Goal: Task Accomplishment & Management: Use online tool/utility

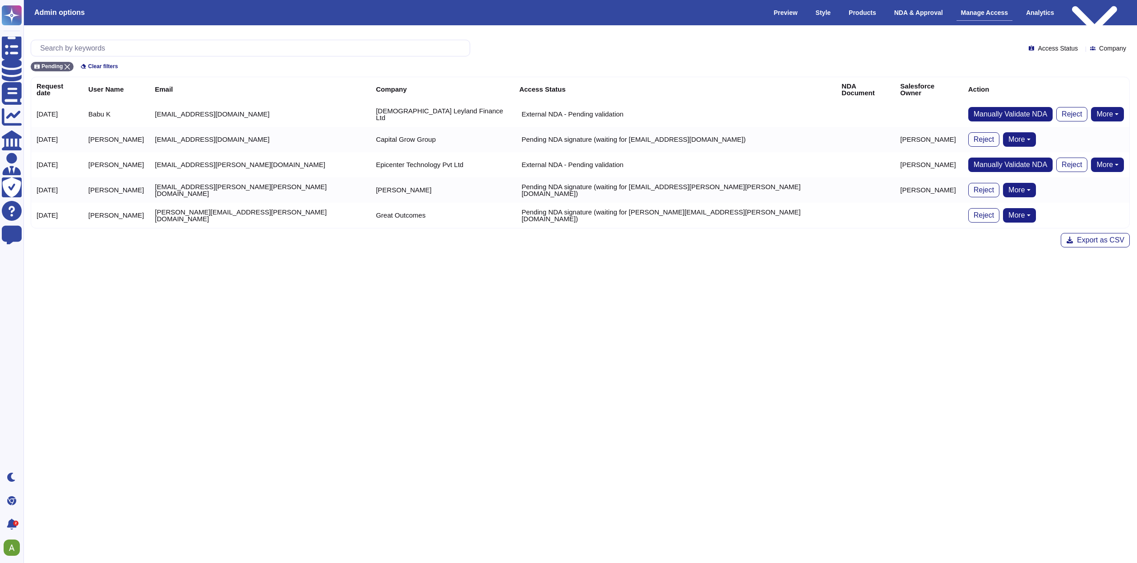
click at [434, 262] on html "Questionnaires Knowledge Base Documents Analytics CAIQ / SIG Admin Trust Center…" at bounding box center [568, 131] width 1137 height 262
click at [778, 262] on html "Questionnaires Knowledge Base Documents Analytics CAIQ / SIG Admin Trust Center…" at bounding box center [568, 131] width 1137 height 262
click at [836, 107] on td at bounding box center [865, 113] width 59 height 25
click at [431, 233] on div "Export as CSV" at bounding box center [580, 240] width 1099 height 14
click at [581, 234] on div "Export as CSV" at bounding box center [580, 240] width 1099 height 14
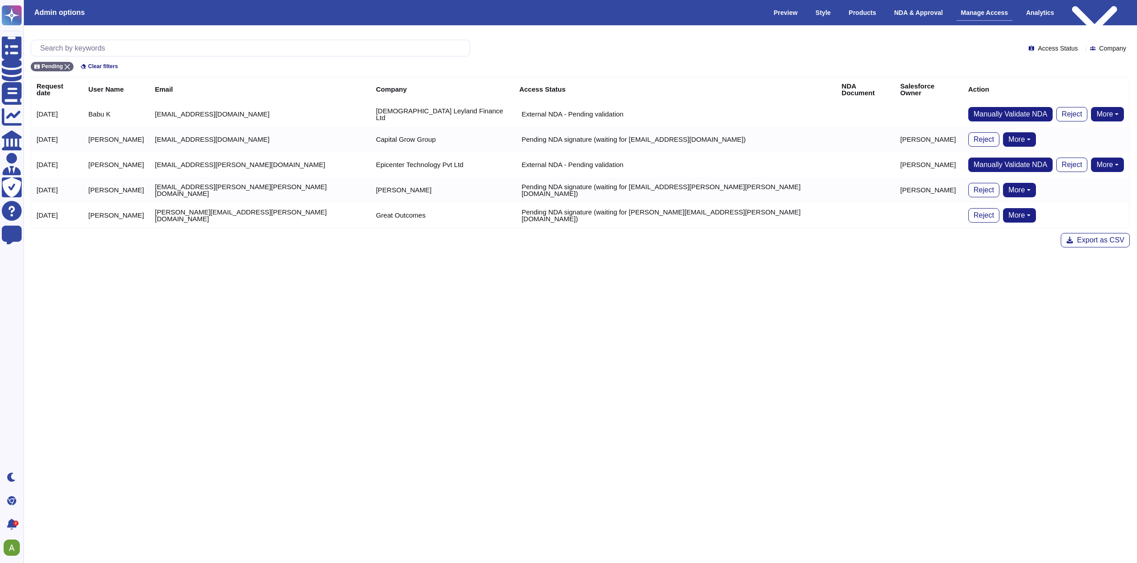
click at [581, 234] on div "Export as CSV" at bounding box center [580, 240] width 1099 height 14
click at [647, 262] on html "Questionnaires Knowledge Base Documents Analytics CAIQ / SIG Admin Trust Center…" at bounding box center [568, 131] width 1137 height 262
click at [256, 103] on td "[EMAIL_ADDRESS][DOMAIN_NAME]" at bounding box center [259, 113] width 221 height 25
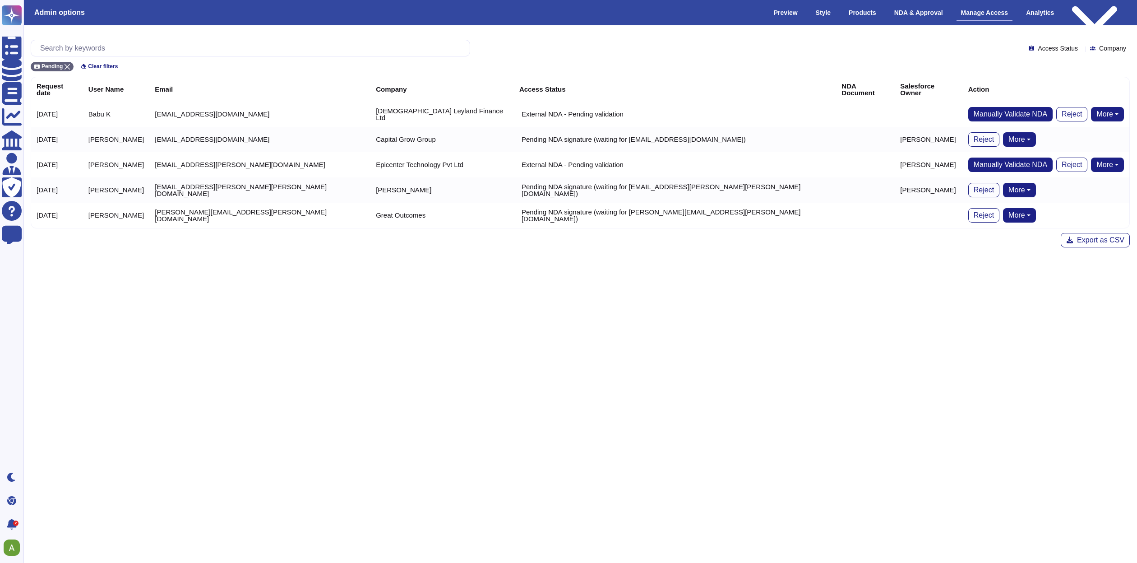
click at [690, 262] on html "Questionnaires Knowledge Base Documents Analytics CAIQ / SIG Admin Trust Center…" at bounding box center [568, 131] width 1137 height 262
drag, startPoint x: 299, startPoint y: 109, endPoint x: 201, endPoint y: 101, distance: 98.6
click at [201, 101] on td "[EMAIL_ADDRESS][DOMAIN_NAME]" at bounding box center [259, 113] width 221 height 25
click at [286, 112] on td "[EMAIL_ADDRESS][DOMAIN_NAME]" at bounding box center [259, 113] width 221 height 25
click at [210, 107] on td "[EMAIL_ADDRESS][DOMAIN_NAME]" at bounding box center [259, 113] width 221 height 25
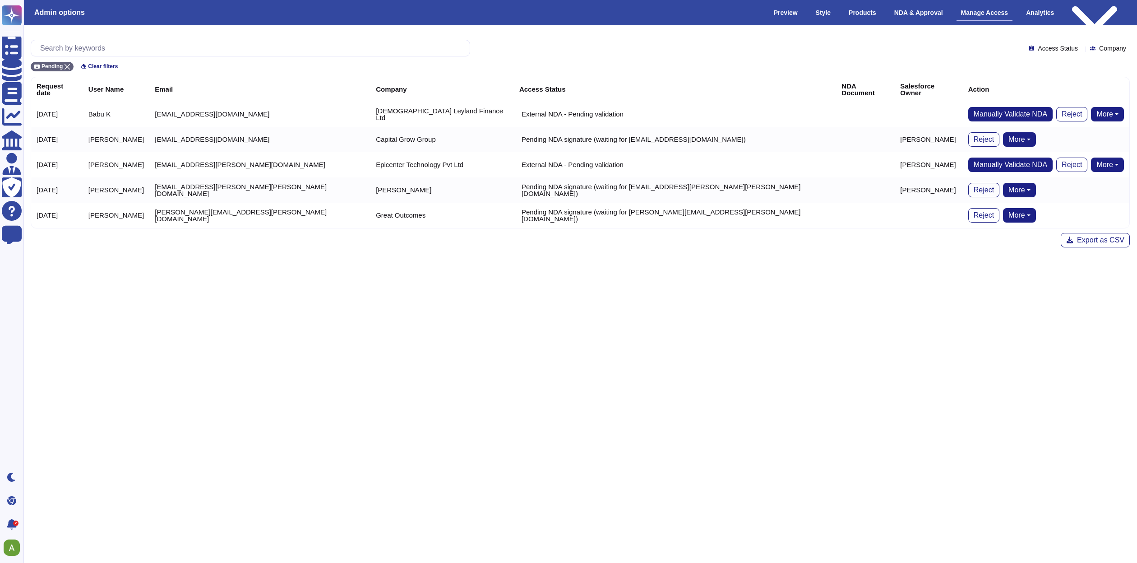
drag, startPoint x: 206, startPoint y: 108, endPoint x: 319, endPoint y: 113, distance: 112.9
click at [319, 113] on td "[EMAIL_ADDRESS][DOMAIN_NAME]" at bounding box center [259, 113] width 221 height 25
copy td "[DOMAIN_NAME]"
click at [454, 262] on html "Questionnaires Knowledge Base Documents Analytics CAIQ / SIG Admin Trust Center…" at bounding box center [568, 131] width 1137 height 262
click at [986, 111] on span "Manually Validate NDA" at bounding box center [1010, 114] width 74 height 7
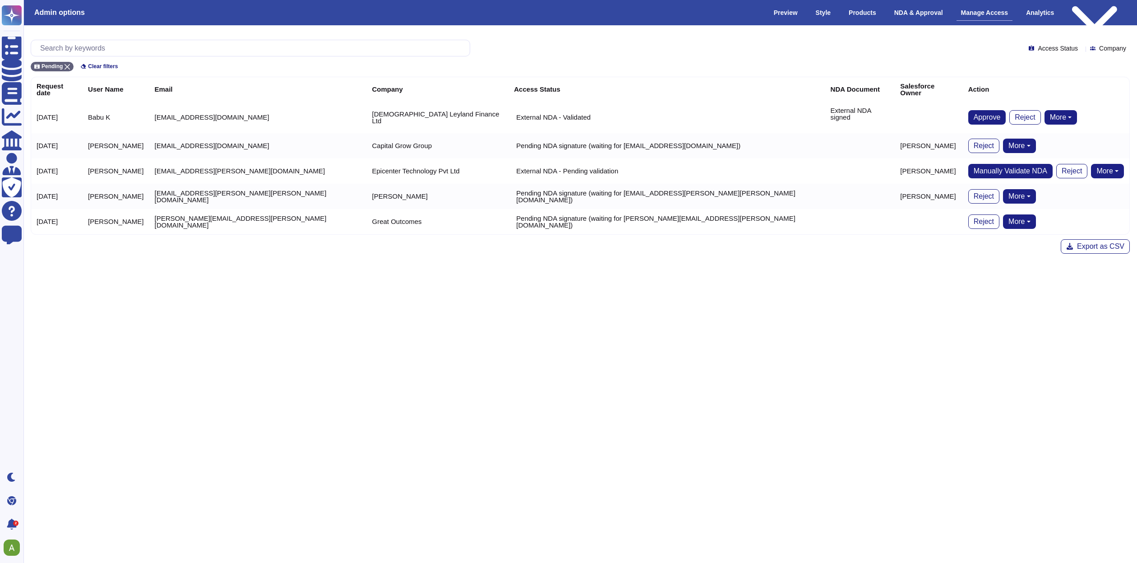
click at [678, 268] on html "Questionnaires Knowledge Base Documents Analytics CAIQ / SIG Admin Trust Center…" at bounding box center [568, 134] width 1137 height 268
click at [973, 114] on span "Approve" at bounding box center [986, 117] width 27 height 7
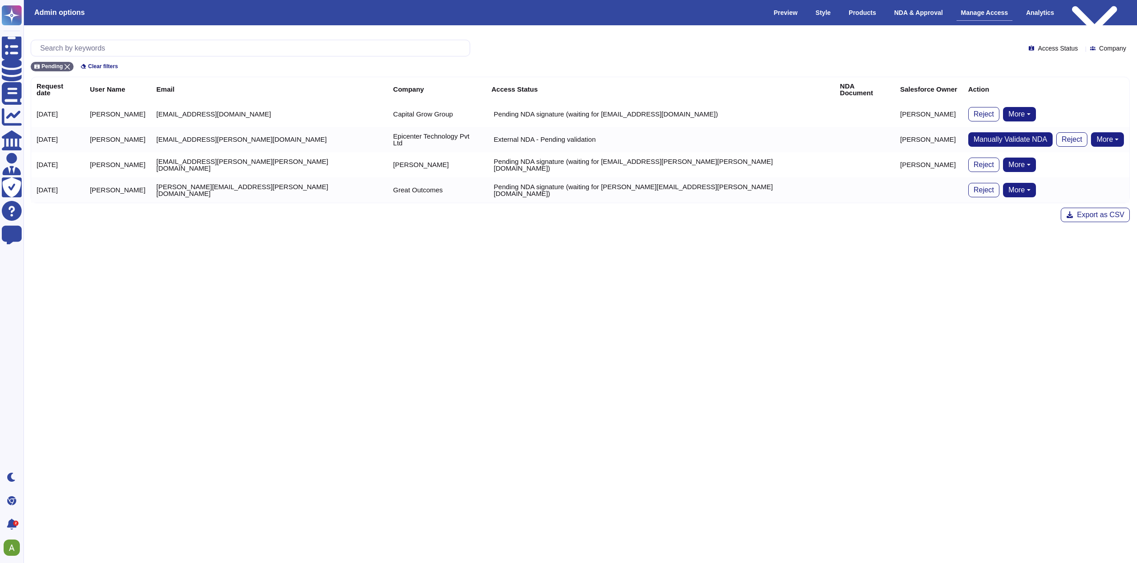
click at [711, 236] on html "Questionnaires Knowledge Base Documents Analytics CAIQ / SIG Admin Trust Center…" at bounding box center [568, 118] width 1137 height 236
click at [249, 110] on td "[EMAIL_ADDRESS][DOMAIN_NAME]" at bounding box center [269, 113] width 237 height 25
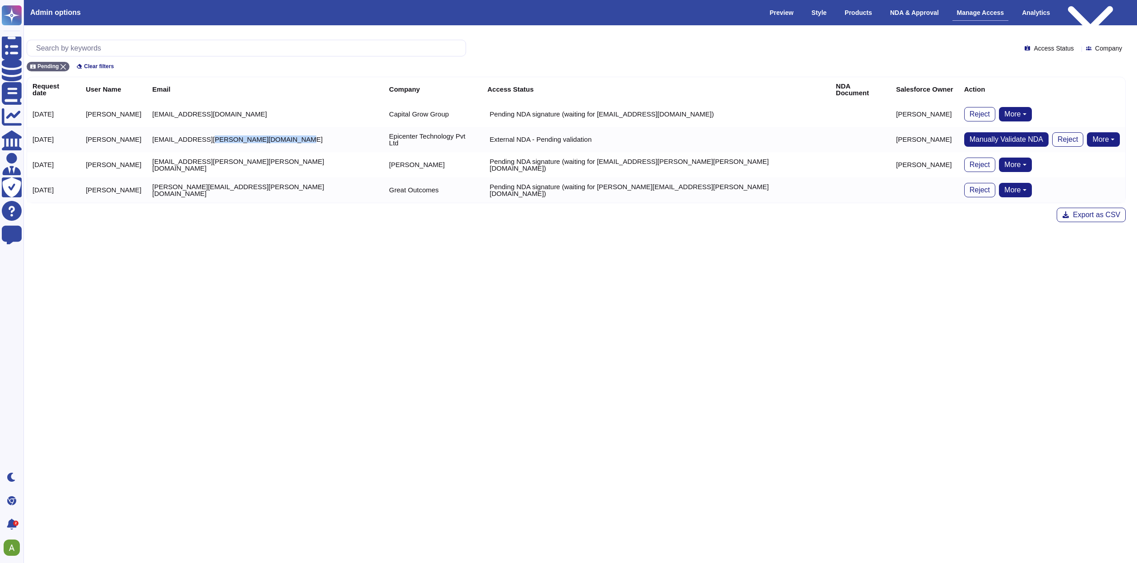
drag, startPoint x: 329, startPoint y: 134, endPoint x: 235, endPoint y: 135, distance: 93.8
click at [235, 135] on td "[EMAIL_ADDRESS][PERSON_NAME][DOMAIN_NAME]" at bounding box center [265, 139] width 237 height 25
copy td "[DOMAIN_NAME]"
